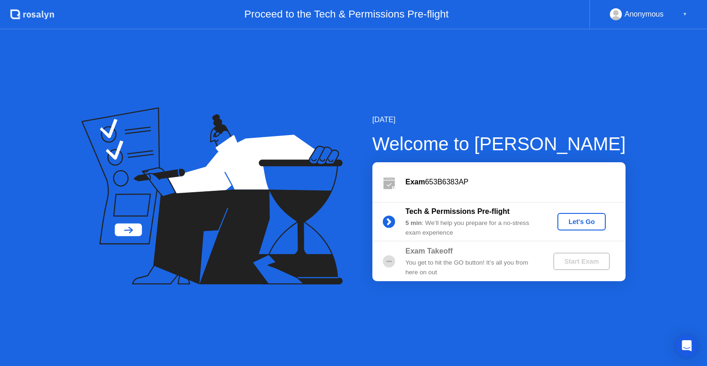
click at [390, 223] on circle at bounding box center [389, 221] width 12 height 12
click at [588, 221] on div "Let's Go" at bounding box center [581, 221] width 41 height 7
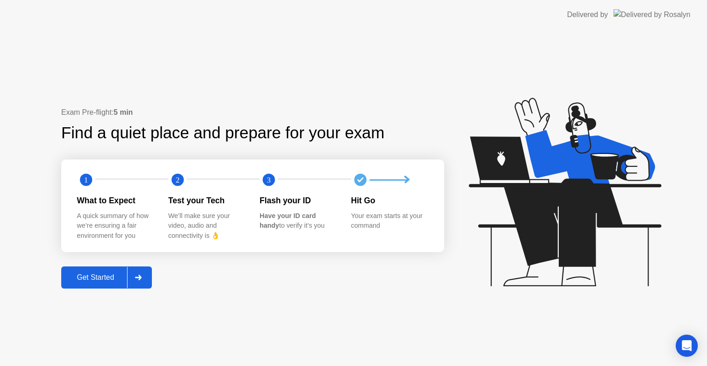
click at [100, 279] on div "Get Started" at bounding box center [95, 277] width 63 height 8
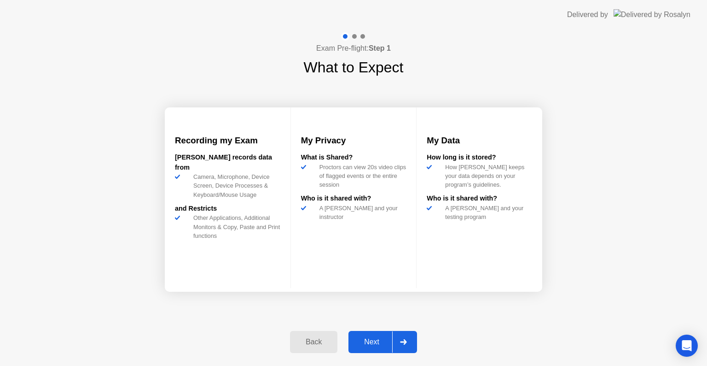
click at [370, 346] on div "Next" at bounding box center [371, 341] width 41 height 8
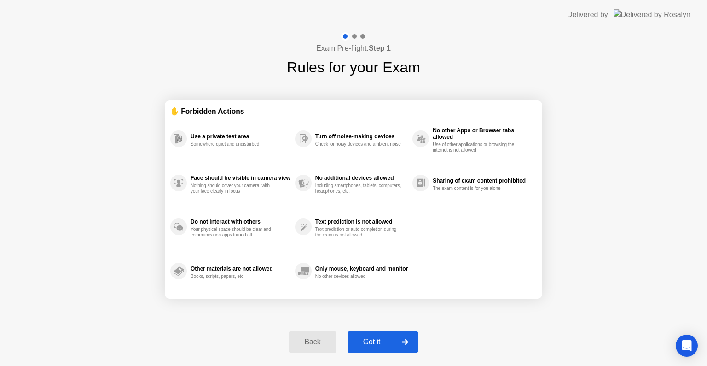
click at [370, 346] on div "Got it" at bounding box center [371, 341] width 43 height 8
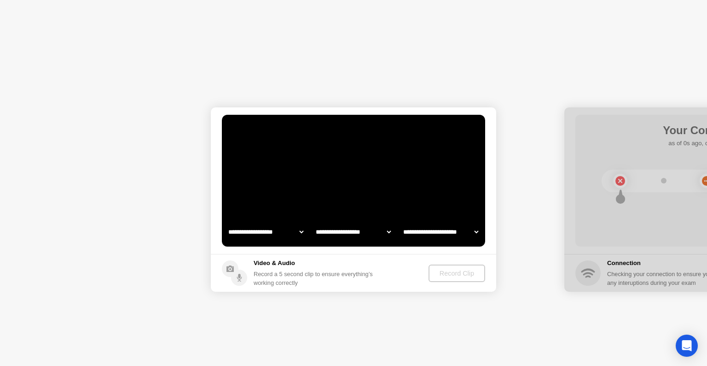
select select "**********"
select select "*******"
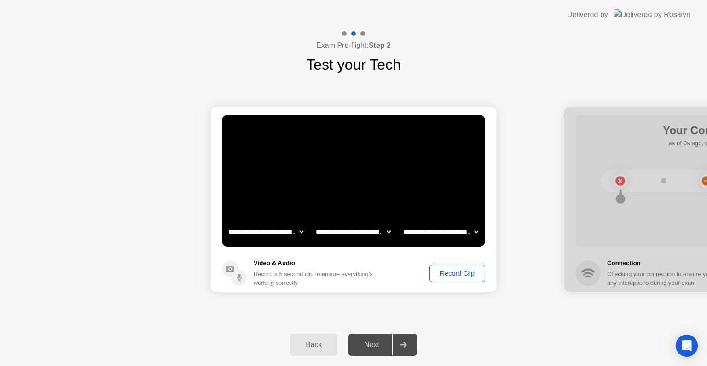
click at [375, 340] on div "Next" at bounding box center [371, 344] width 41 height 8
click at [375, 344] on div "Next" at bounding box center [371, 344] width 41 height 8
click at [455, 273] on div "Record Clip" at bounding box center [457, 272] width 49 height 7
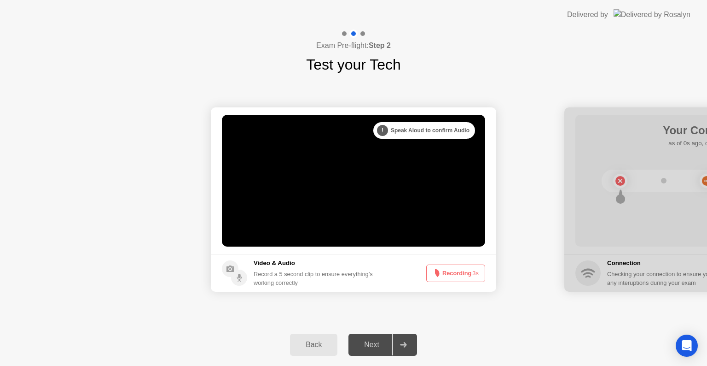
click at [369, 345] on div "Next" at bounding box center [371, 344] width 41 height 8
click at [411, 340] on div at bounding box center [403, 344] width 22 height 21
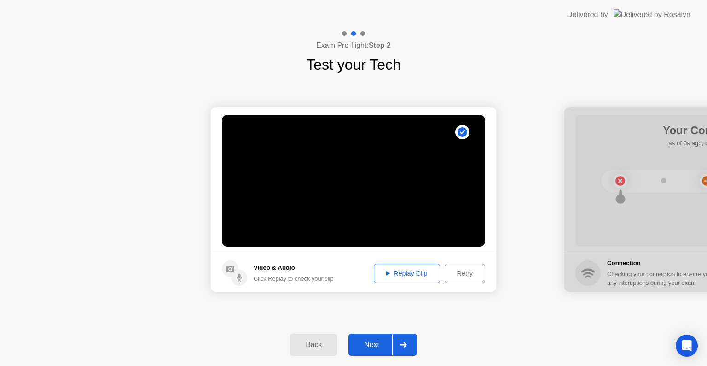
click at [423, 270] on div "Replay Clip" at bounding box center [407, 272] width 60 height 7
click at [473, 273] on div "Retry" at bounding box center [465, 272] width 34 height 7
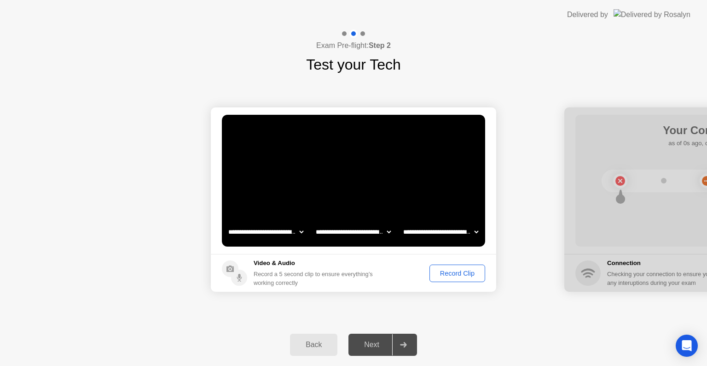
click at [473, 273] on div "Record Clip" at bounding box center [457, 272] width 49 height 7
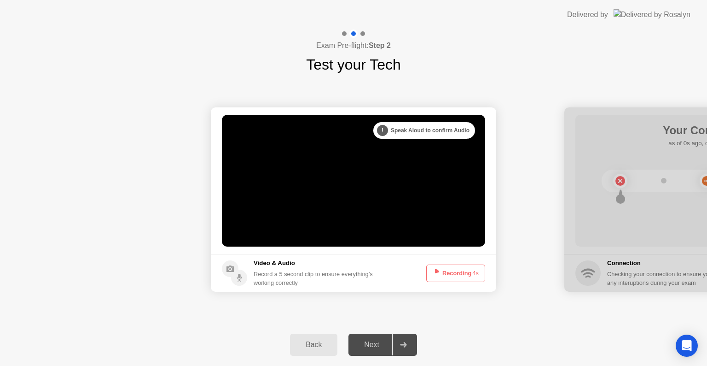
click at [405, 343] on icon at bounding box center [403, 345] width 6 height 6
click at [442, 272] on button "Recording 0s" at bounding box center [455, 272] width 59 height 17
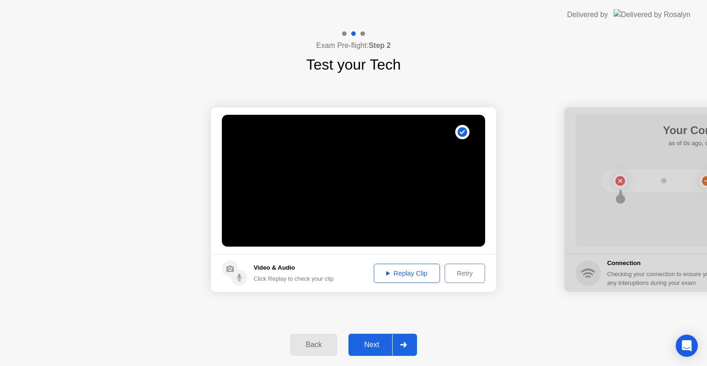
click at [417, 276] on div "Replay Clip" at bounding box center [407, 272] width 60 height 7
click at [379, 338] on button "Next" at bounding box center [383, 344] width 69 height 22
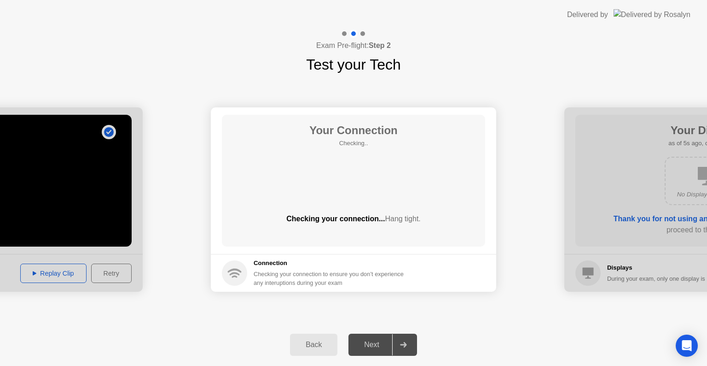
click at [366, 344] on div "Next" at bounding box center [371, 344] width 41 height 8
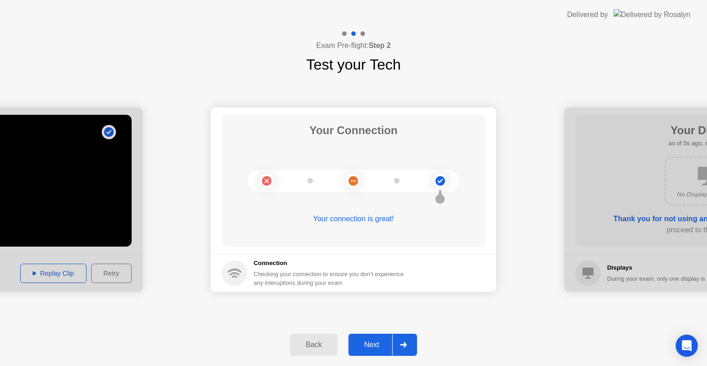
click at [373, 342] on div "Next" at bounding box center [371, 344] width 41 height 8
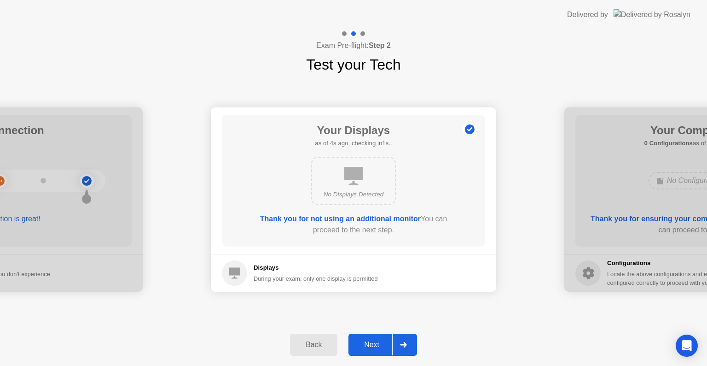
click at [354, 197] on div "No Displays Detected" at bounding box center [354, 194] width 68 height 9
click at [369, 352] on button "Next" at bounding box center [383, 344] width 69 height 22
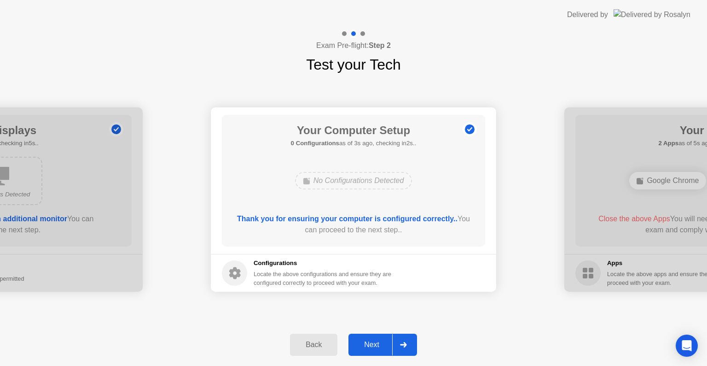
click at [381, 348] on div "Next" at bounding box center [371, 344] width 41 height 8
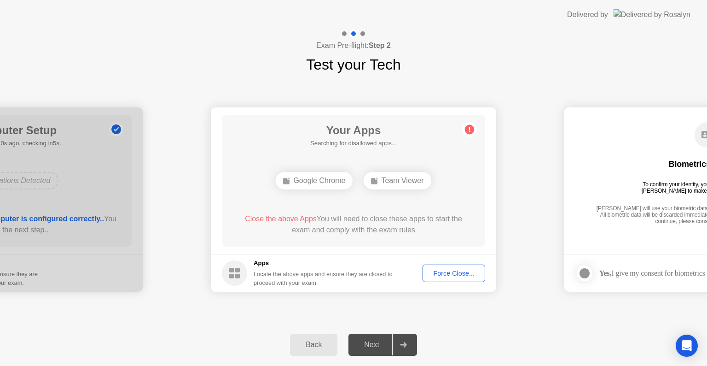
click at [322, 183] on div "Google Chrome" at bounding box center [314, 180] width 77 height 17
click at [401, 349] on div at bounding box center [403, 344] width 22 height 21
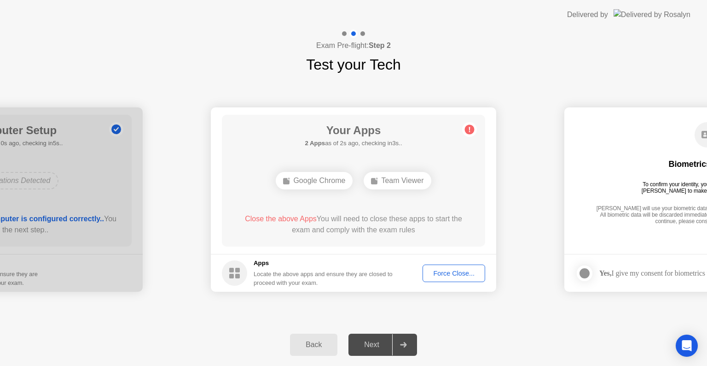
click at [462, 280] on button "Force Close..." at bounding box center [454, 272] width 63 height 17
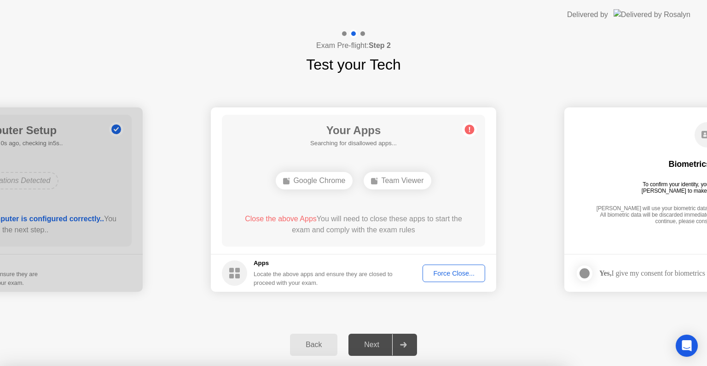
drag, startPoint x: 263, startPoint y: 155, endPoint x: 405, endPoint y: 190, distance: 146.2
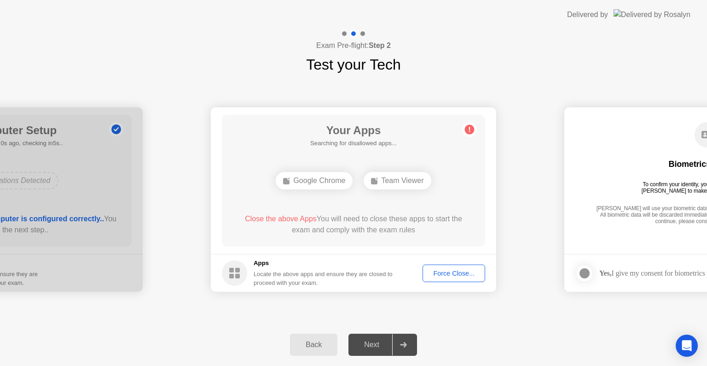
click at [465, 276] on div "Force Close..." at bounding box center [454, 272] width 56 height 7
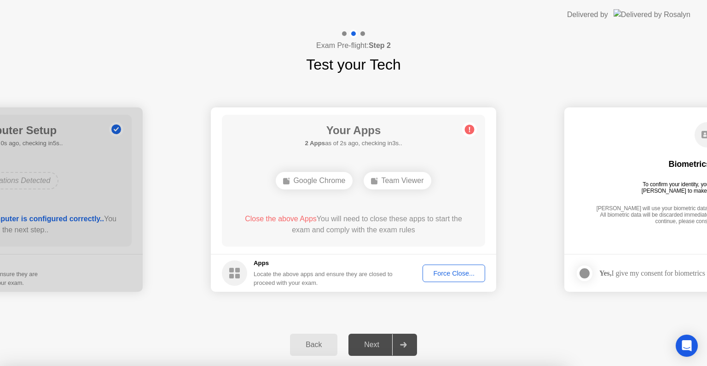
drag, startPoint x: 228, startPoint y: 135, endPoint x: 383, endPoint y: 164, distance: 157.3
click at [464, 365] on div at bounding box center [353, 366] width 707 height 0
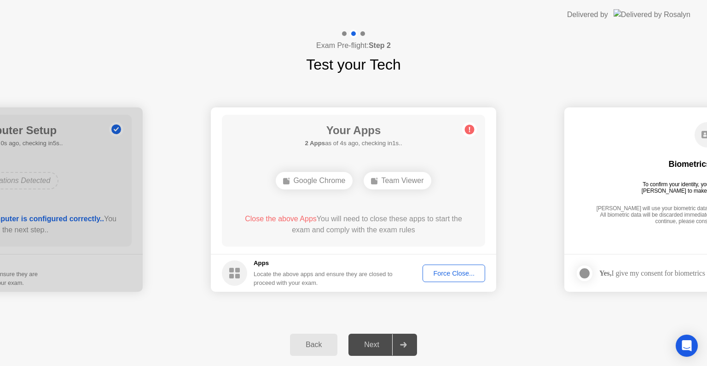
click at [408, 341] on div at bounding box center [403, 344] width 22 height 21
drag, startPoint x: 234, startPoint y: 217, endPoint x: 405, endPoint y: 249, distance: 174.2
click at [405, 249] on main "Your Apps Searching for disallowed apps... Google Chrome Team Viewer Close the …" at bounding box center [353, 180] width 285 height 146
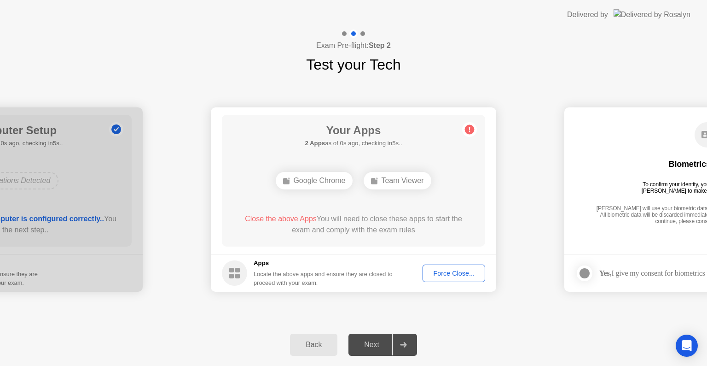
click at [381, 331] on div "Back Next" at bounding box center [353, 344] width 707 height 42
click at [463, 273] on div "Force Close..." at bounding box center [454, 272] width 56 height 7
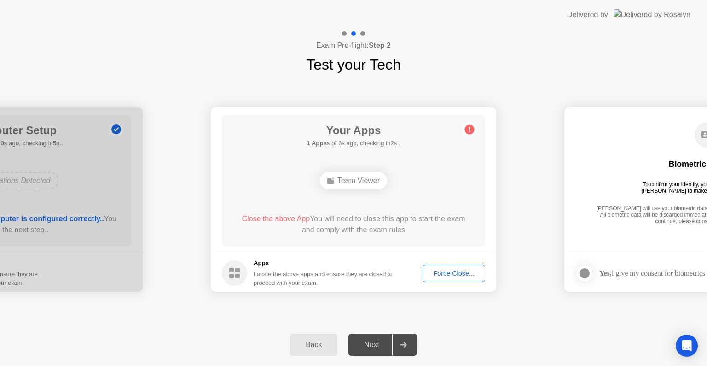
click at [441, 267] on button "Force Close..." at bounding box center [454, 272] width 63 height 17
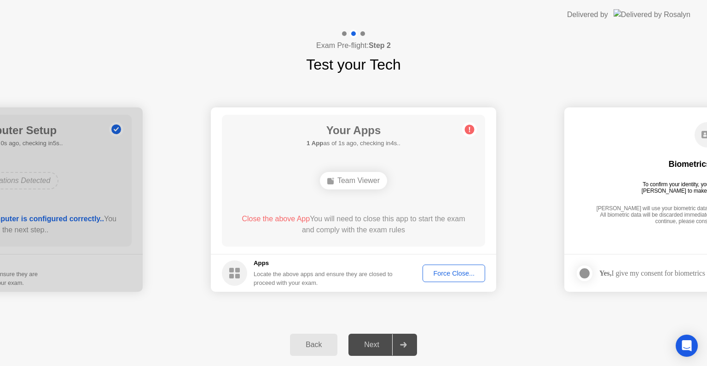
click at [377, 346] on div "Next" at bounding box center [371, 344] width 41 height 8
click at [414, 353] on body "**********" at bounding box center [353, 183] width 707 height 366
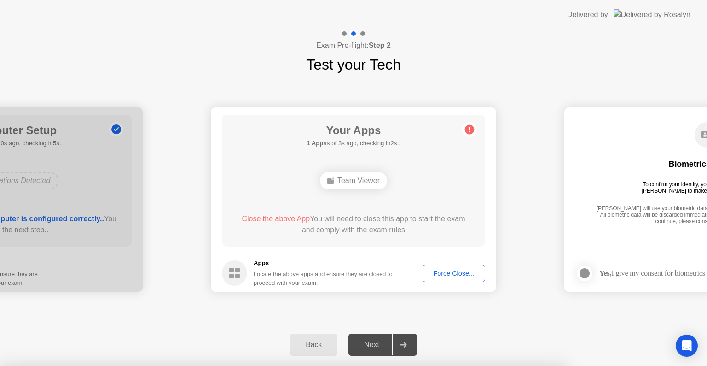
click at [519, 365] on div at bounding box center [353, 366] width 707 height 0
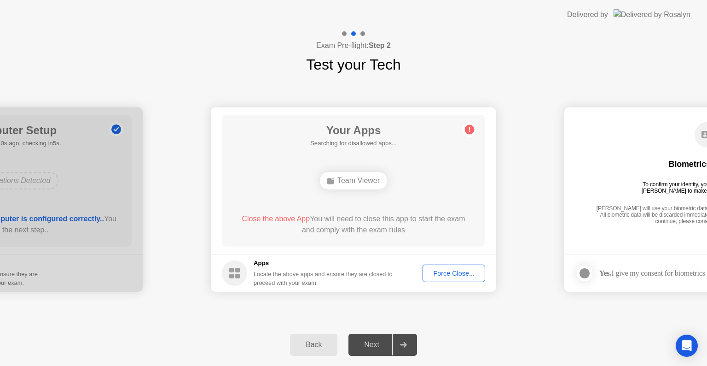
click at [406, 350] on div at bounding box center [403, 344] width 22 height 21
click at [380, 347] on div "Next" at bounding box center [371, 344] width 41 height 8
click at [296, 268] on div "Apps Locate the above apps and ensure they are closed to proceed with your exam." at bounding box center [324, 272] width 140 height 29
click at [463, 269] on div "Force Close..." at bounding box center [454, 272] width 56 height 7
